Goal: Task Accomplishment & Management: Complete application form

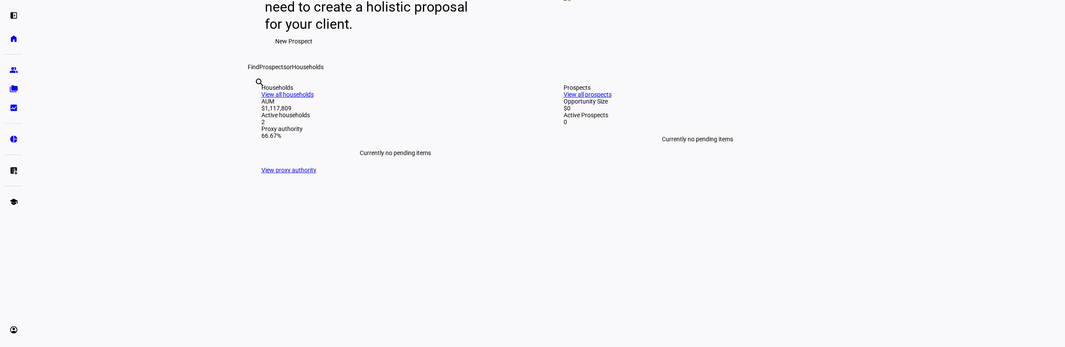
scroll to position [215, 0]
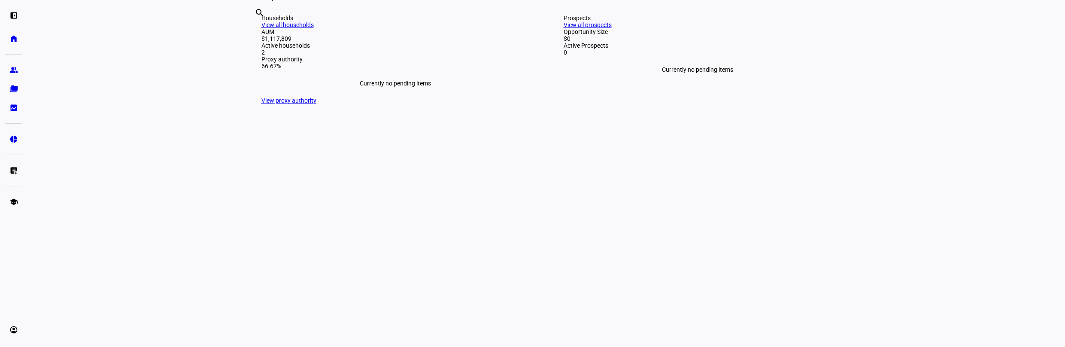
click at [256, 30] on input "text" at bounding box center [256, 24] width 2 height 10
type input "mall"
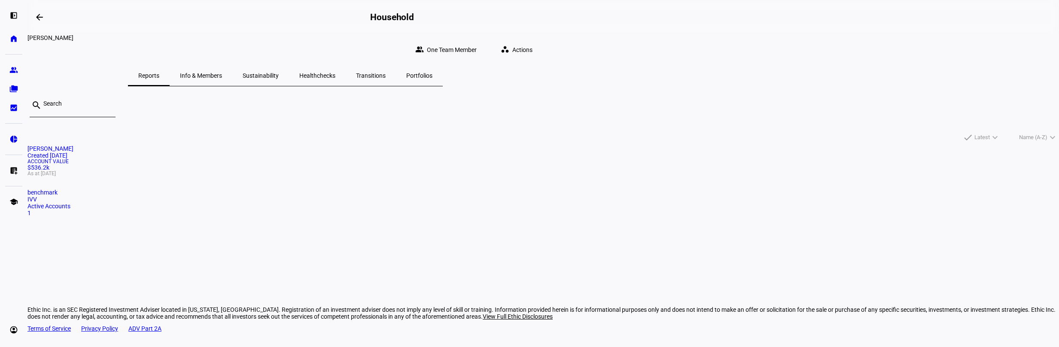
click at [543, 41] on span at bounding box center [518, 49] width 49 height 17
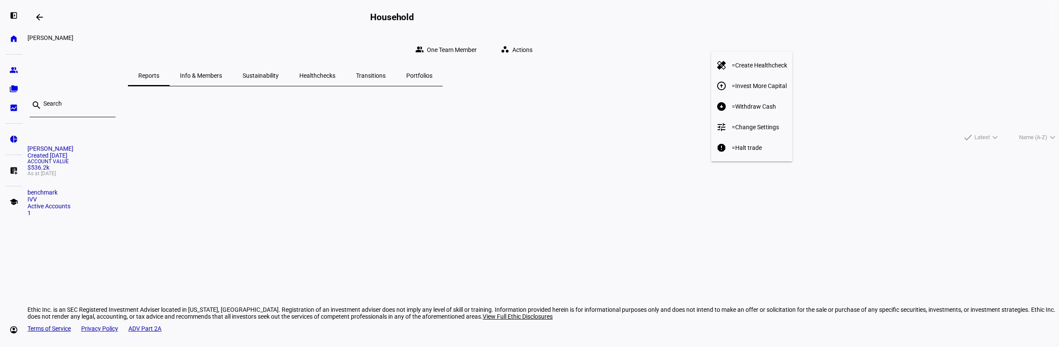
click at [752, 103] on span "Withdraw Cash" at bounding box center [755, 106] width 41 height 7
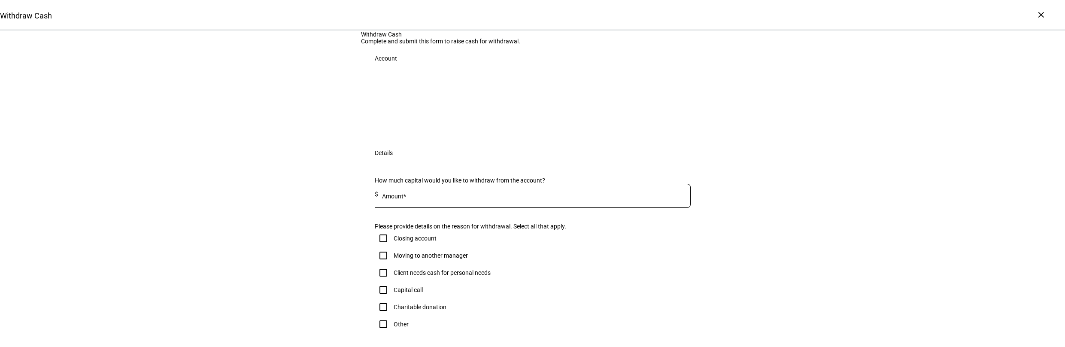
click at [622, 208] on div at bounding box center [534, 196] width 313 height 24
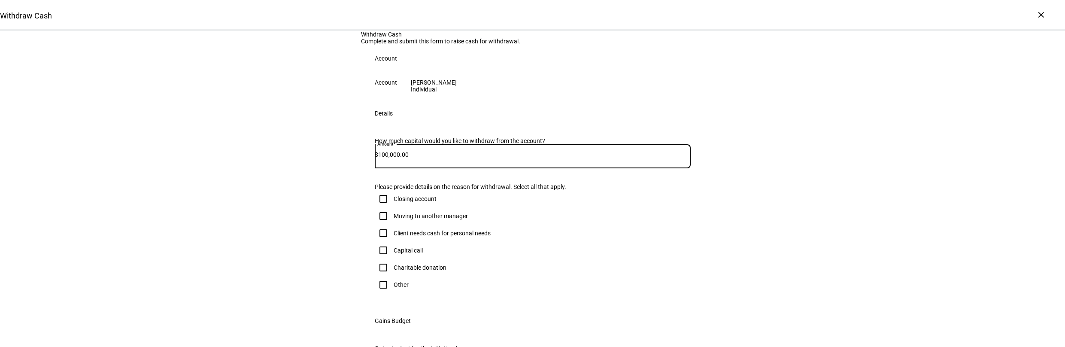
type input "100,000.00"
click at [857, 248] on div "Withdraw Cash Complete and submit this form to raise cash for withdrawal. Accou…" at bounding box center [532, 280] width 1065 height 499
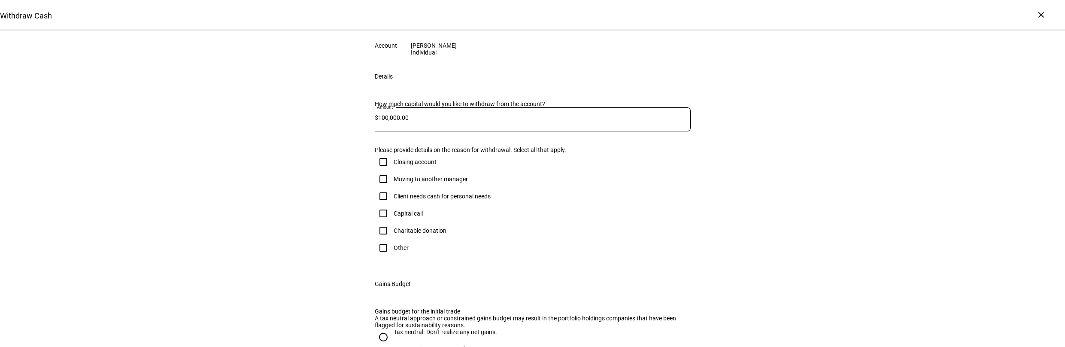
scroll to position [86, 0]
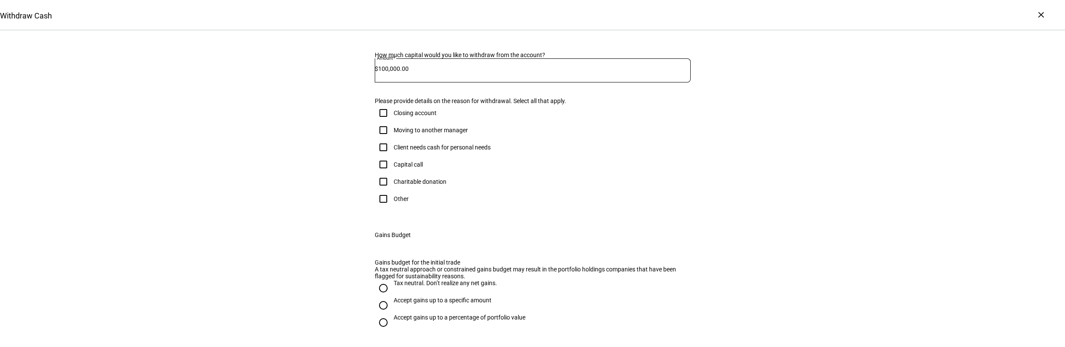
click at [381, 156] on input "Client needs cash for personal needs" at bounding box center [383, 147] width 17 height 17
checkbox input "true"
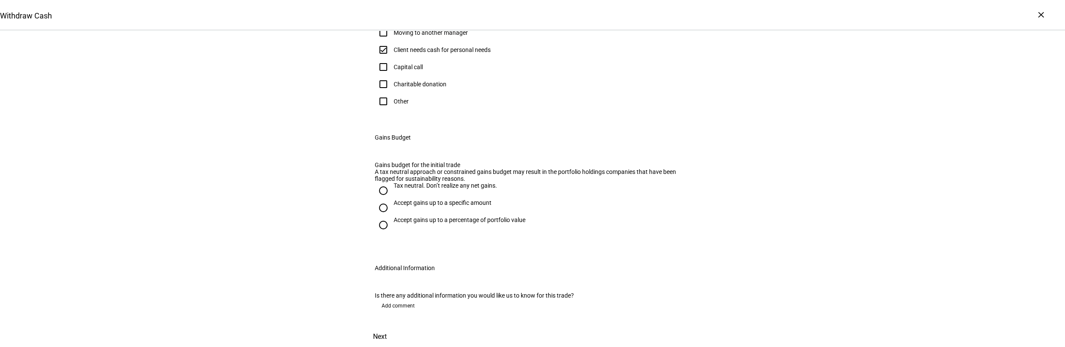
scroll to position [343, 0]
click at [381, 199] on input "Accept gains up to a specific amount" at bounding box center [383, 207] width 17 height 17
radio input "true"
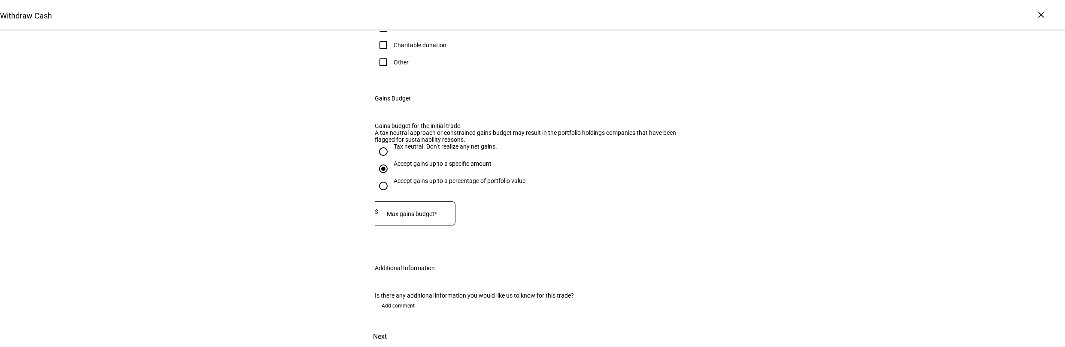
click at [412, 225] on div at bounding box center [416, 213] width 77 height 24
click at [302, 199] on div "Withdraw Cash Complete and submit this form to raise cash for withdrawal. Accou…" at bounding box center [532, 78] width 1065 height 538
drag, startPoint x: 419, startPoint y: 150, endPoint x: 371, endPoint y: 152, distance: 48.6
click at [371, 152] on div "Gains budget for the initial trade A tax neutral approach or constrained gains …" at bounding box center [532, 183] width 343 height 142
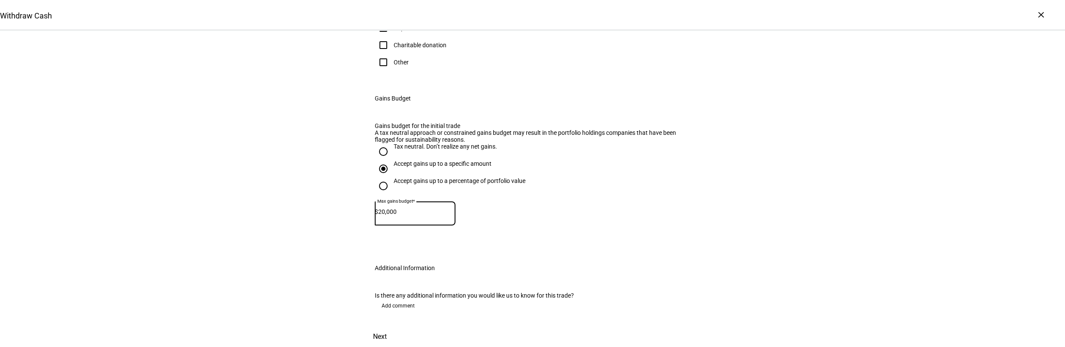
type input "20,000"
click at [405, 299] on span "Add comment" at bounding box center [398, 306] width 33 height 14
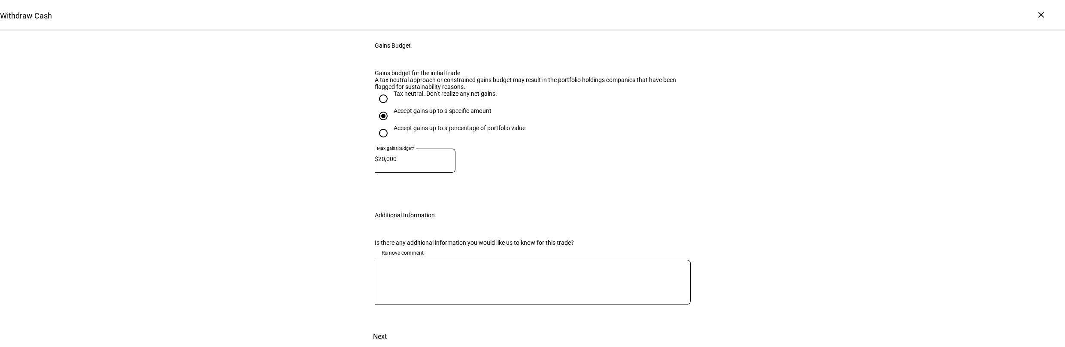
click at [447, 293] on textarea at bounding box center [533, 282] width 316 height 31
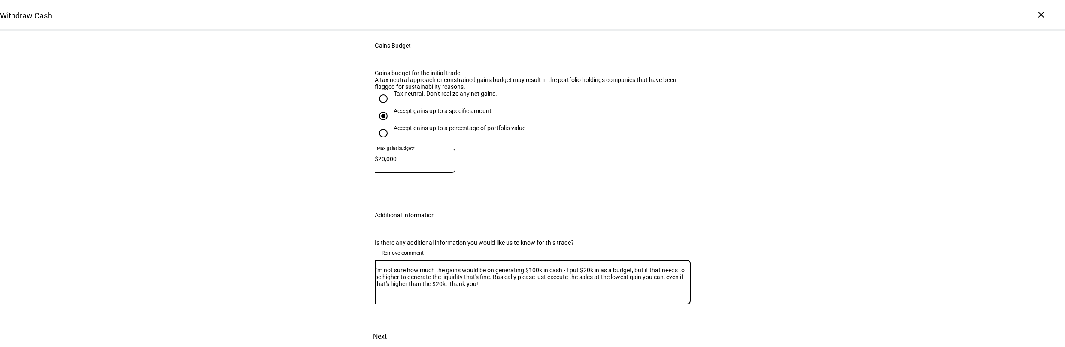
type textarea "I'm not sure how much the gains would be on generating $100k in cash - I put $2…"
click at [744, 209] on div "Withdraw Cash Complete and submit this form to raise cash for withdrawal. Accou…" at bounding box center [532, 51] width 1065 height 591
click at [387, 326] on span "Next" at bounding box center [380, 336] width 14 height 21
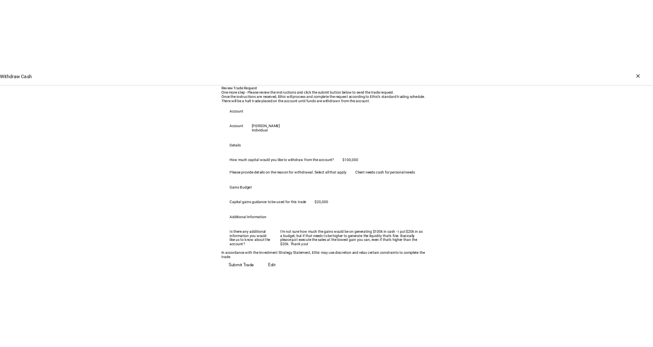
scroll to position [239, 0]
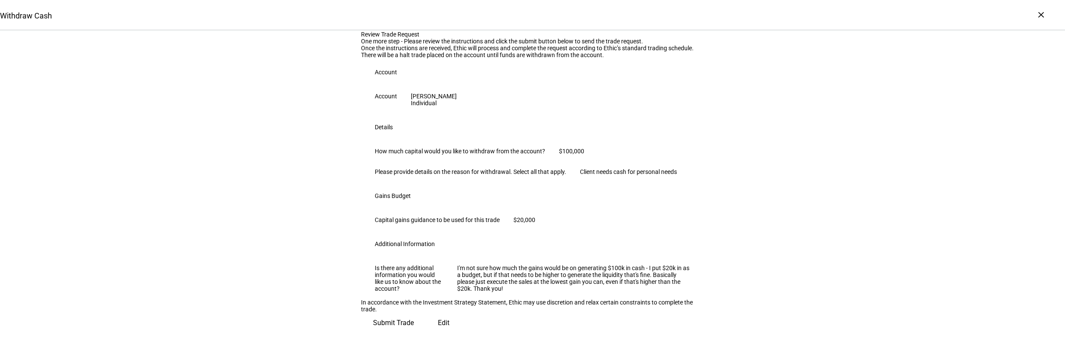
click at [414, 320] on span "Submit Trade" at bounding box center [393, 323] width 41 height 21
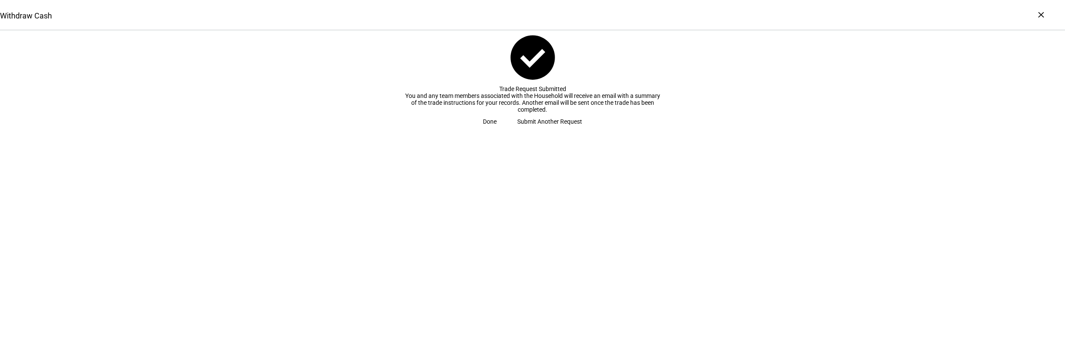
click at [507, 130] on span at bounding box center [490, 121] width 34 height 17
